Goal: Information Seeking & Learning: Find specific fact

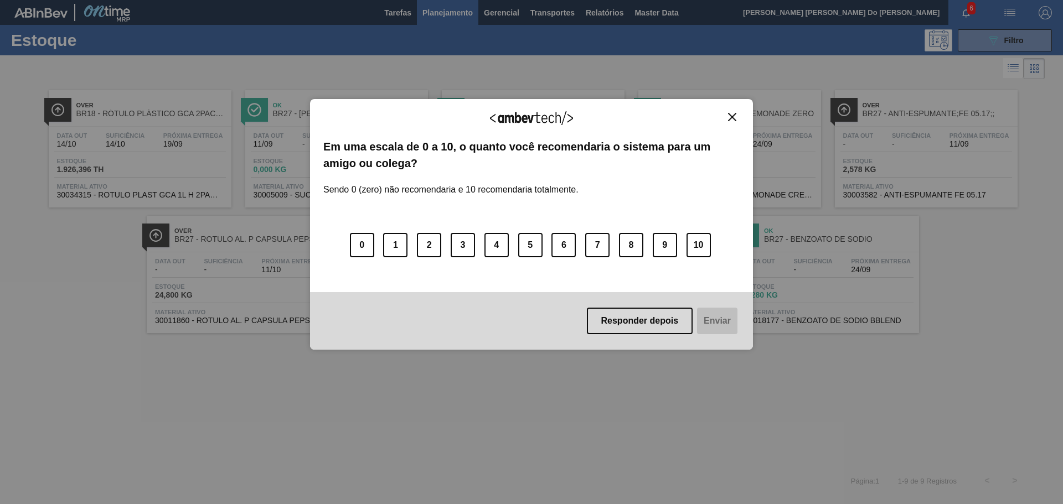
click at [727, 111] on div "Agradecemos seu feedback! Em uma escala de 0 a 10, o quanto você recomendaria o…" at bounding box center [531, 224] width 443 height 251
click at [730, 116] on img "Close" at bounding box center [732, 117] width 8 height 8
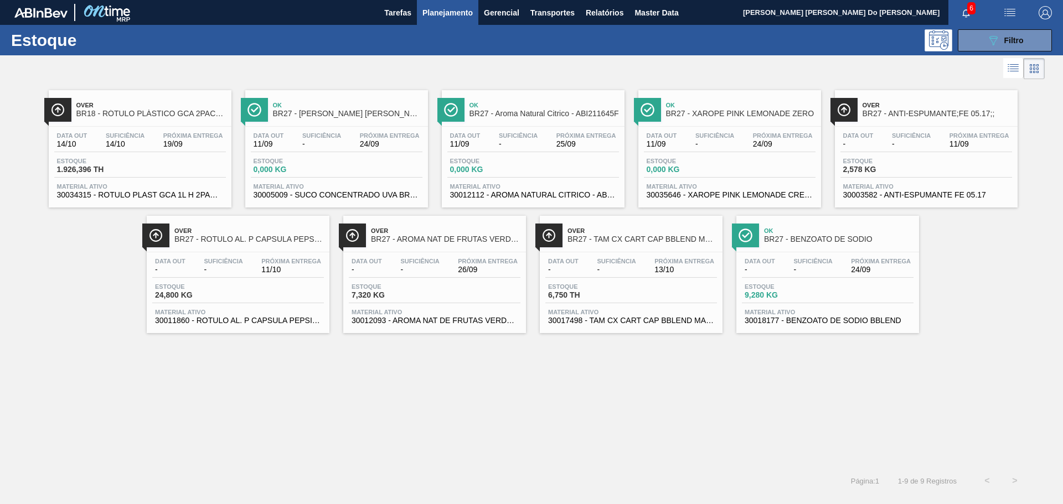
click at [266, 273] on span "11/10" at bounding box center [291, 270] width 60 height 8
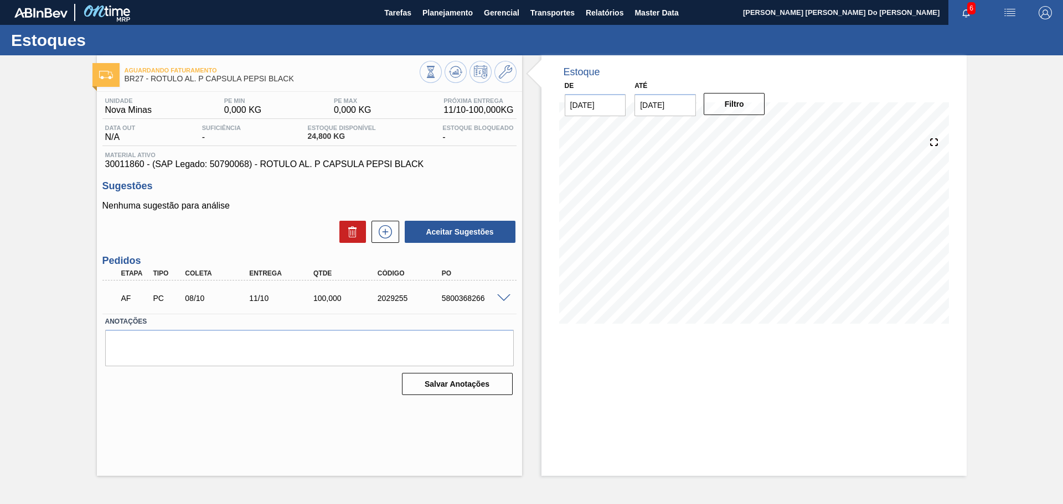
click at [462, 302] on div "5800368266" at bounding box center [475, 298] width 72 height 9
copy div "5800368266"
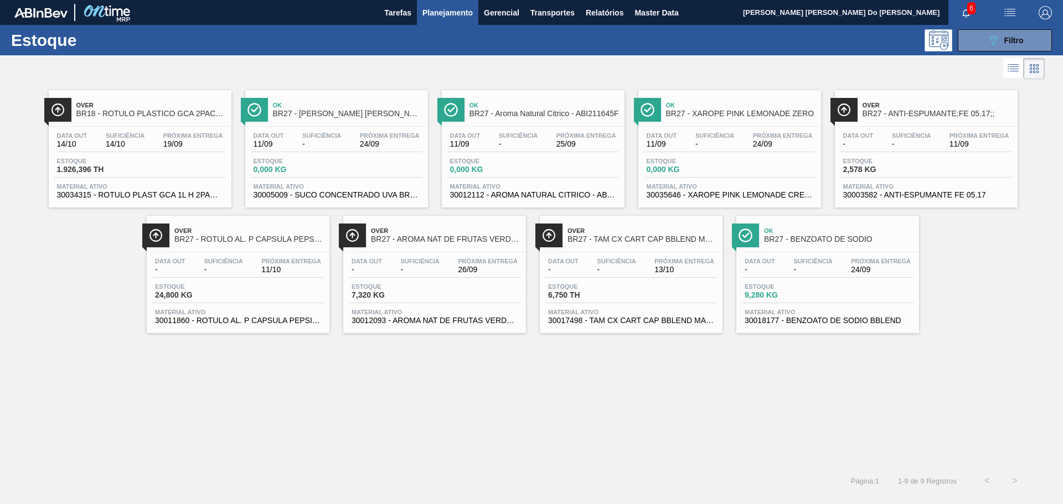
click at [312, 158] on span "Estoque" at bounding box center [292, 161] width 77 height 7
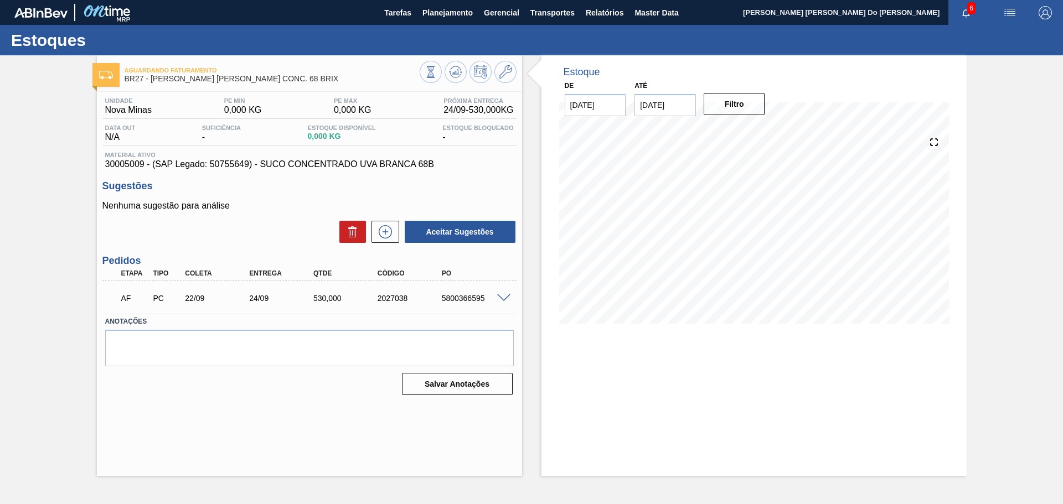
click at [382, 300] on div "2027038" at bounding box center [411, 298] width 72 height 9
copy div "2027038"
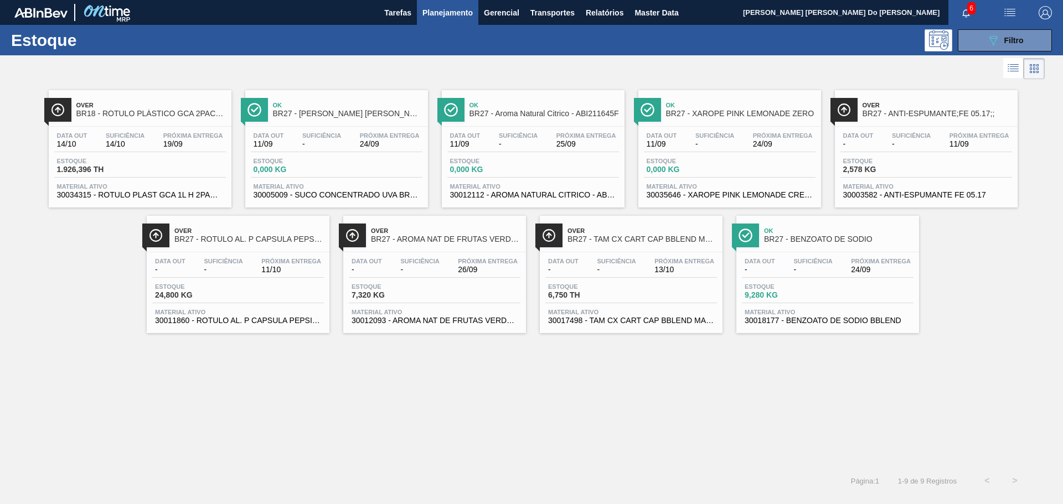
click at [534, 150] on div "Data out 11/09 Suficiência - Próxima Entrega 25/09" at bounding box center [533, 142] width 172 height 20
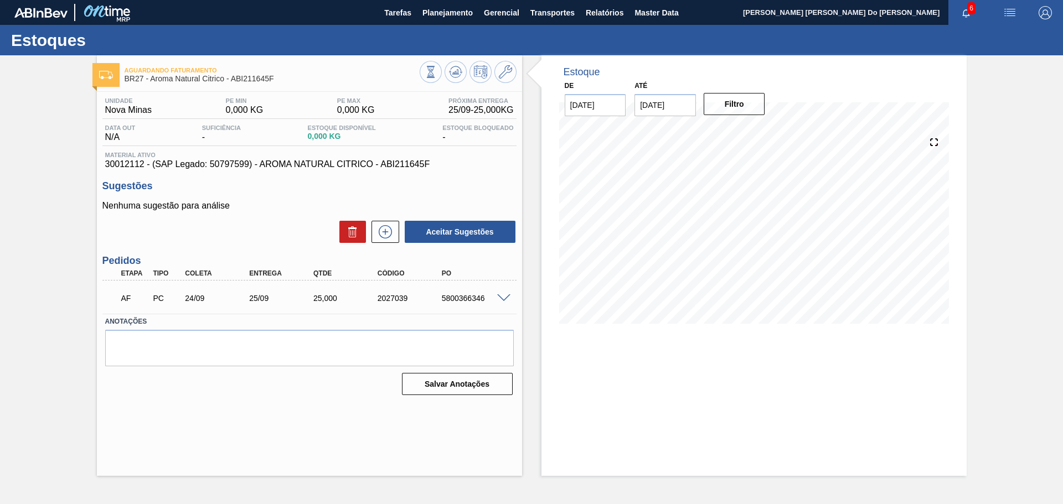
click at [453, 296] on div "5800366346" at bounding box center [475, 298] width 72 height 9
click at [388, 298] on div "2027039" at bounding box center [411, 298] width 72 height 9
copy div "2027039"
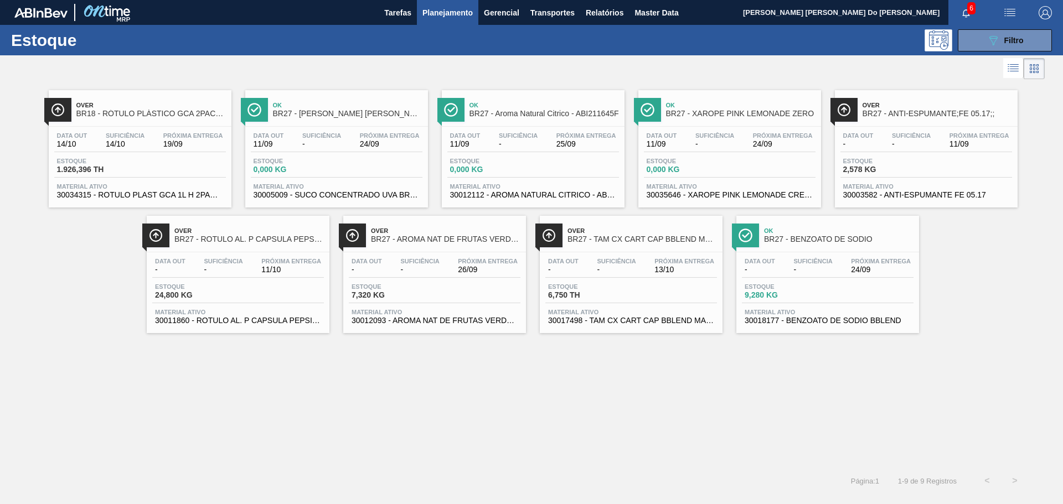
click at [423, 252] on div "Data out - Suficiência - Próxima Entrega 26/09 Estoque 7,320 KG Material ativo …" at bounding box center [434, 289] width 183 height 75
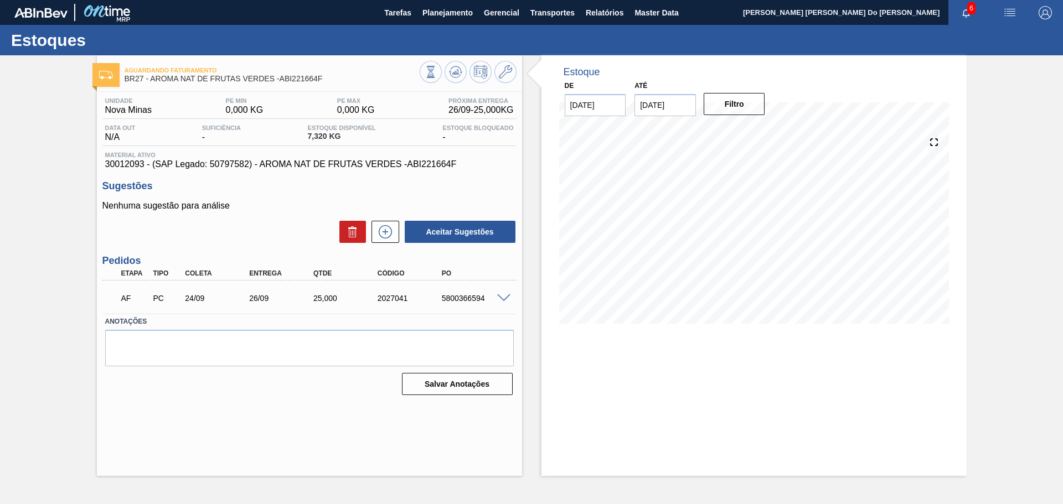
click at [457, 296] on div "5800366594" at bounding box center [475, 298] width 72 height 9
click at [384, 297] on div "2027041" at bounding box center [411, 298] width 72 height 9
copy div "2027041"
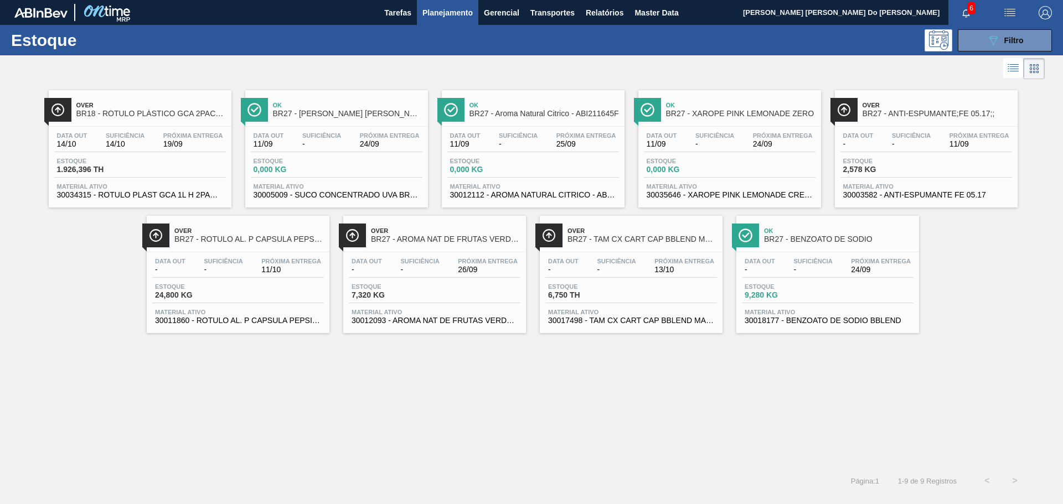
click at [775, 146] on span "24/09" at bounding box center [783, 144] width 60 height 8
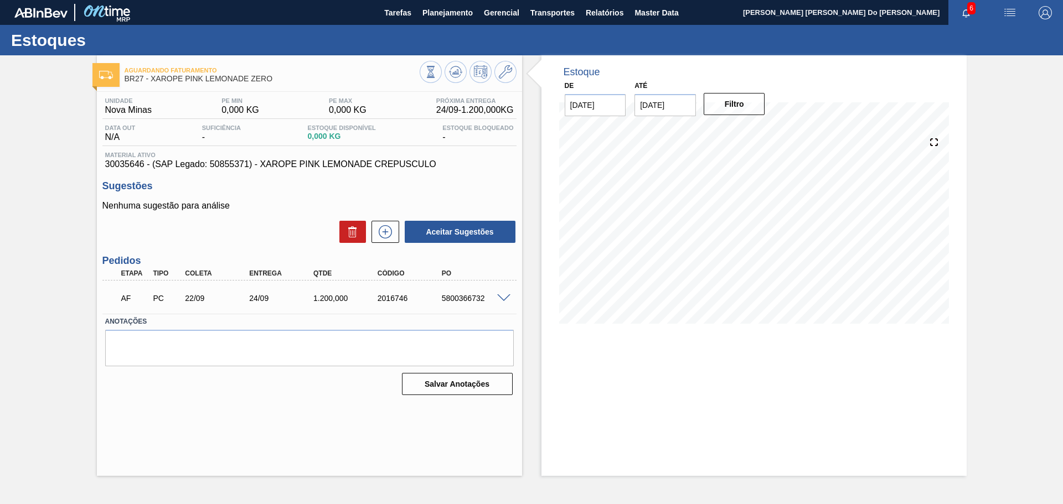
click at [400, 299] on div "2016746" at bounding box center [411, 298] width 72 height 9
copy div "2016746"
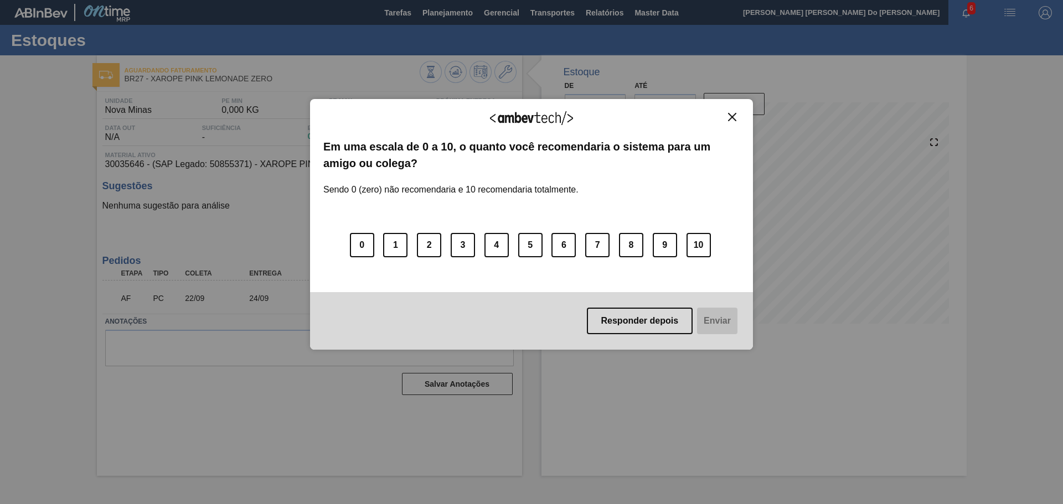
click at [730, 117] on img "Close" at bounding box center [732, 117] width 8 height 8
click at [739, 111] on div "Agradecemos seu feedback! Em uma escala de 0 a 10, o quanto você recomendaria o…" at bounding box center [531, 224] width 443 height 251
click at [739, 115] on button "Close" at bounding box center [732, 116] width 15 height 9
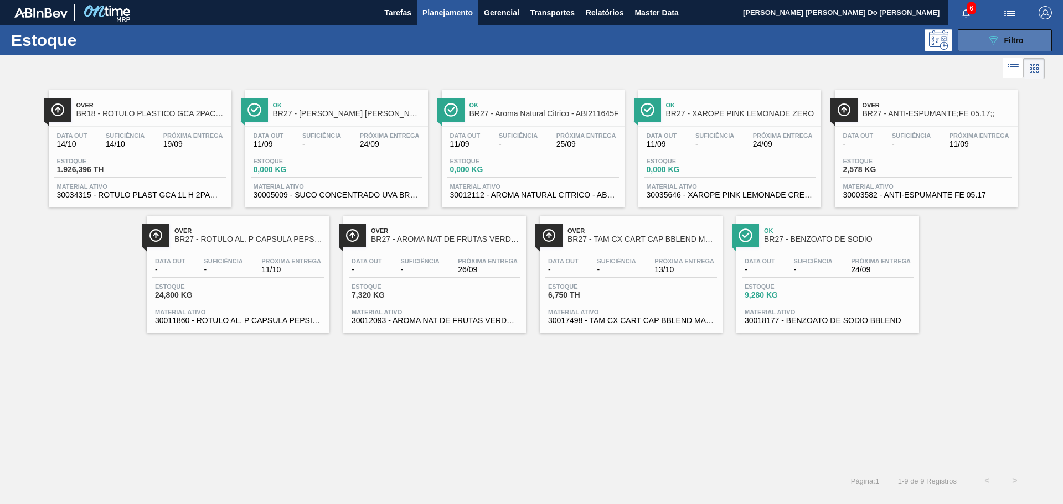
click at [990, 40] on icon "089F7B8B-B2A5-4AFE-B5C0-19BA573D28AC" at bounding box center [992, 40] width 13 height 13
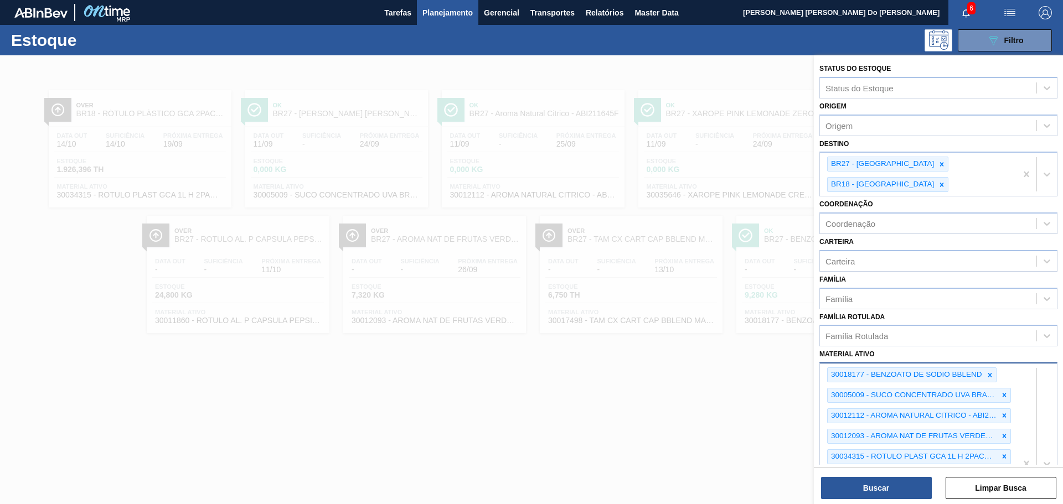
click at [997, 451] on div "30018177 - BENZOATO DE SODIO BBLEND 30005009 - SUCO CONCENTRADO UVA BRANCA 68B …" at bounding box center [938, 463] width 238 height 201
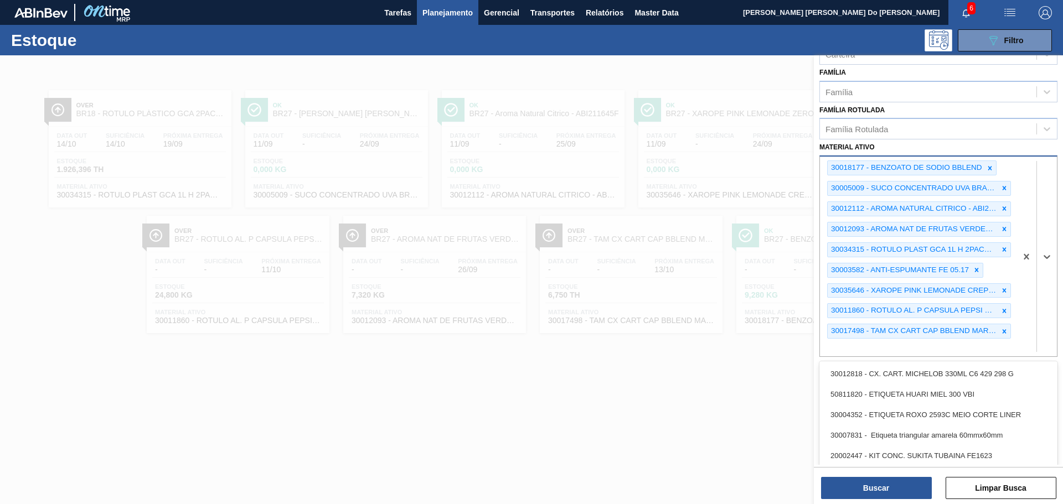
click at [959, 324] on div "30018177 - BENZOATO DE SODIO BBLEND 30005009 - SUCO CONCENTRADO UVA BRANCA 68B …" at bounding box center [918, 257] width 196 height 200
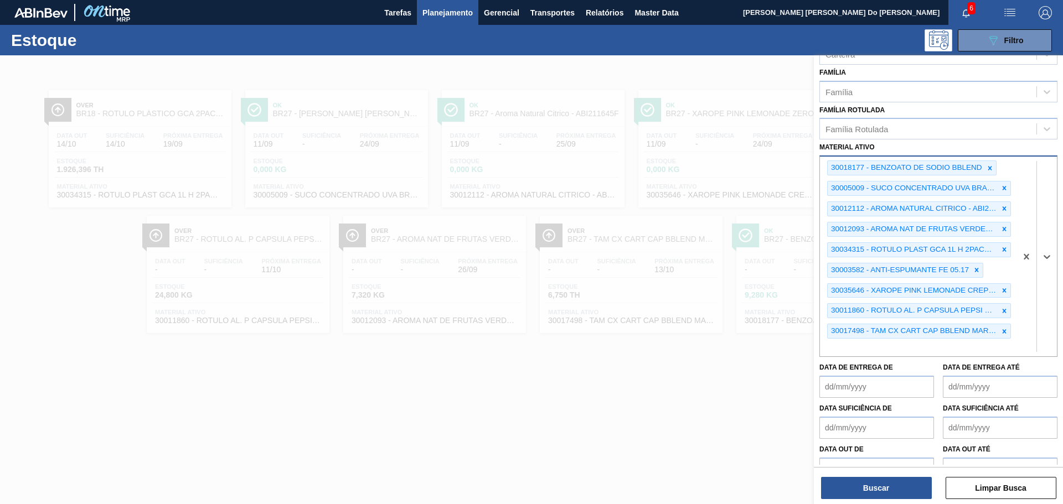
paste ativo "30008899"
type ativo "30008899"
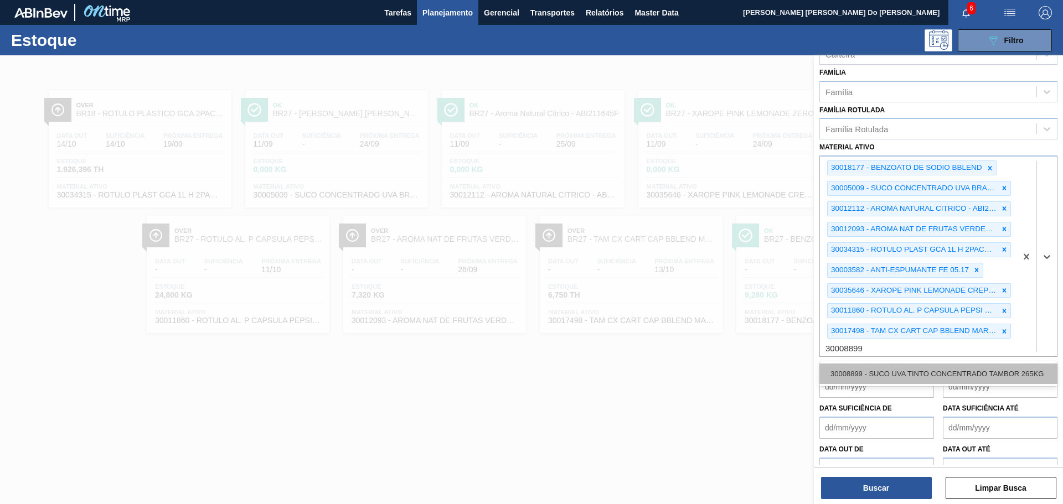
click at [878, 364] on div "30008899 - SUCO UVA TINTO CONCENTRADO TAMBOR 265KG" at bounding box center [938, 374] width 238 height 20
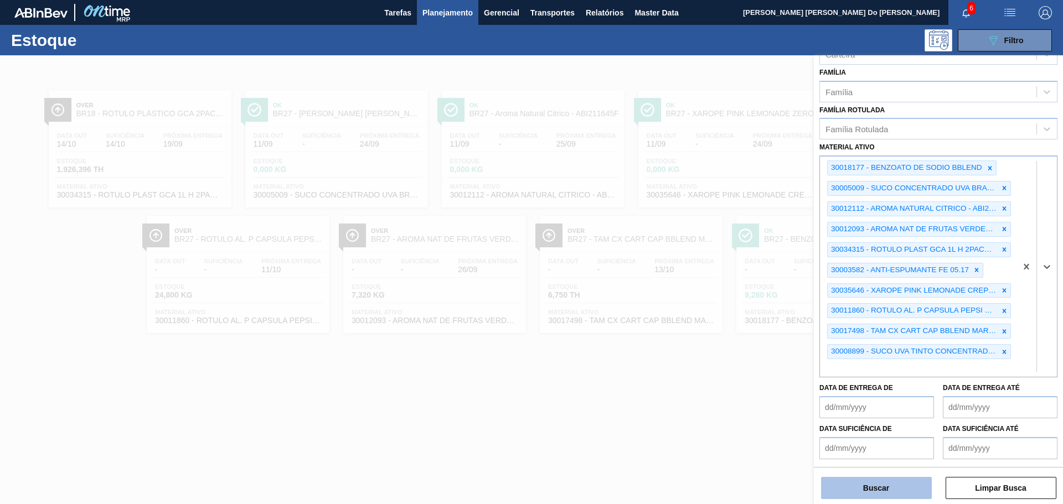
click at [893, 492] on button "Buscar" at bounding box center [876, 488] width 111 height 22
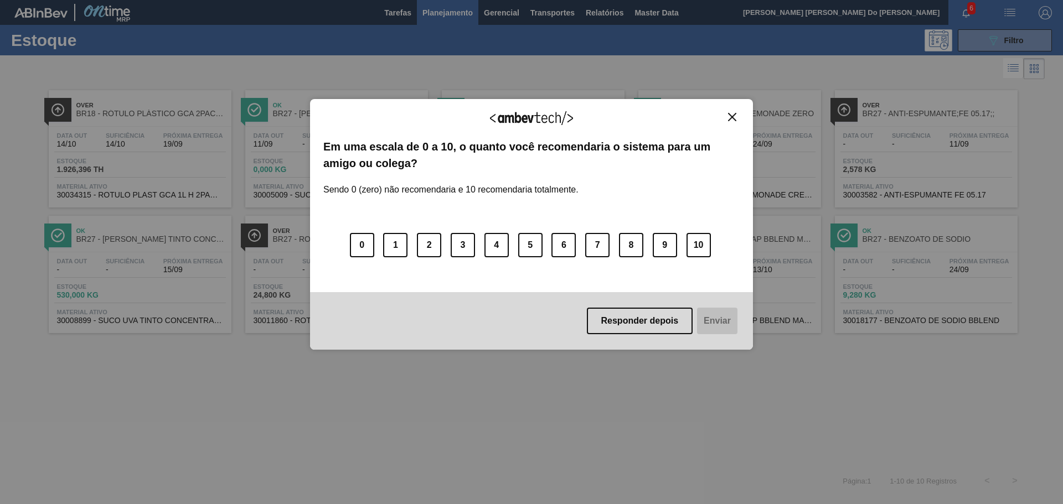
click at [735, 118] on img "Close" at bounding box center [732, 117] width 8 height 8
